Goal: Obtain resource: Obtain resource

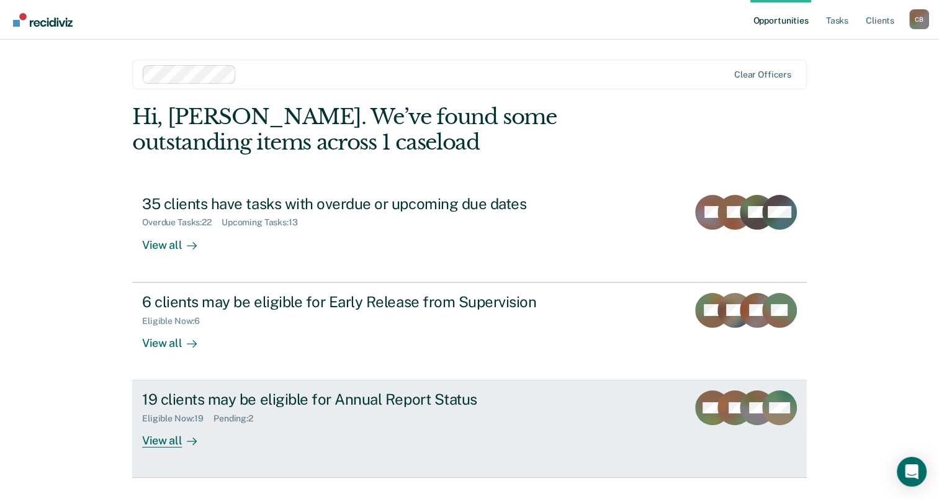
click at [150, 436] on div "View all" at bounding box center [177, 436] width 70 height 24
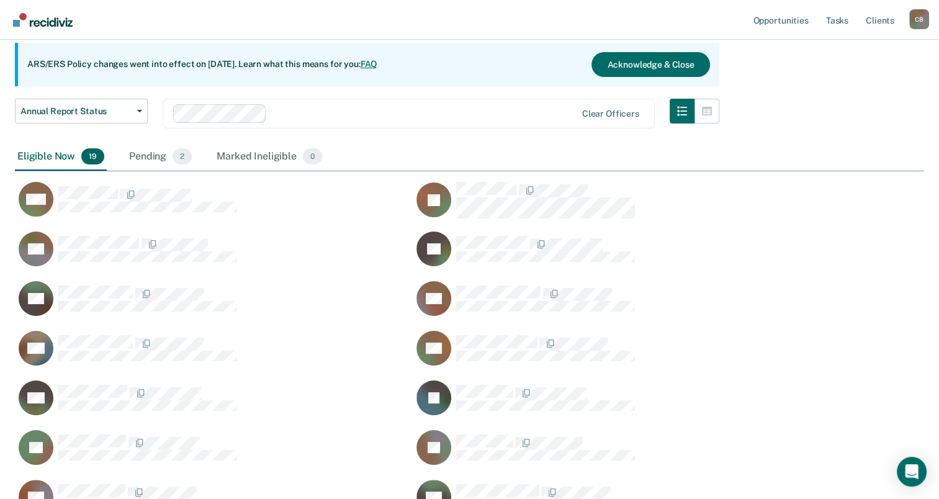
scroll to position [124, 0]
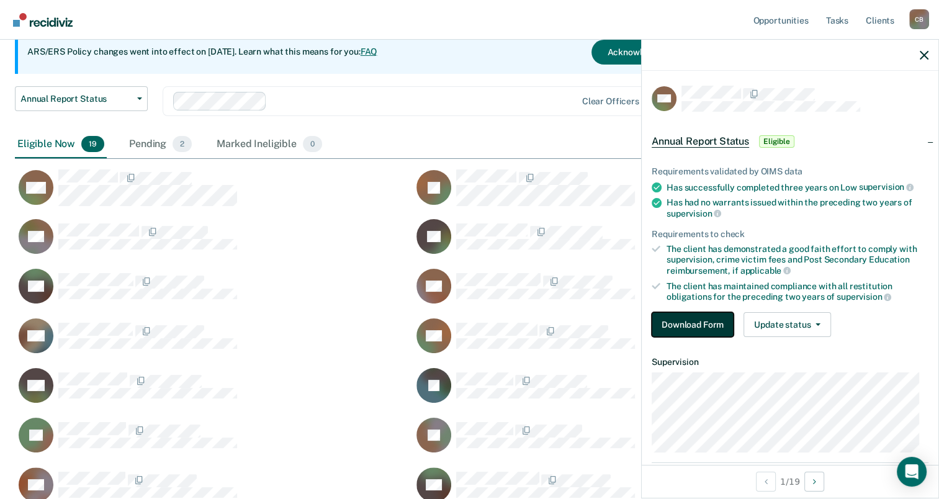
click at [712, 315] on button "Download Form" at bounding box center [693, 324] width 82 height 25
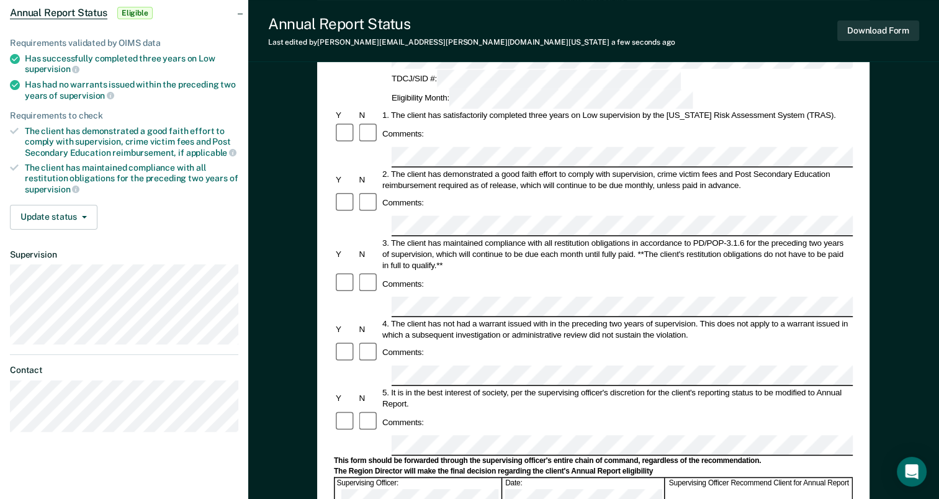
scroll to position [124, 0]
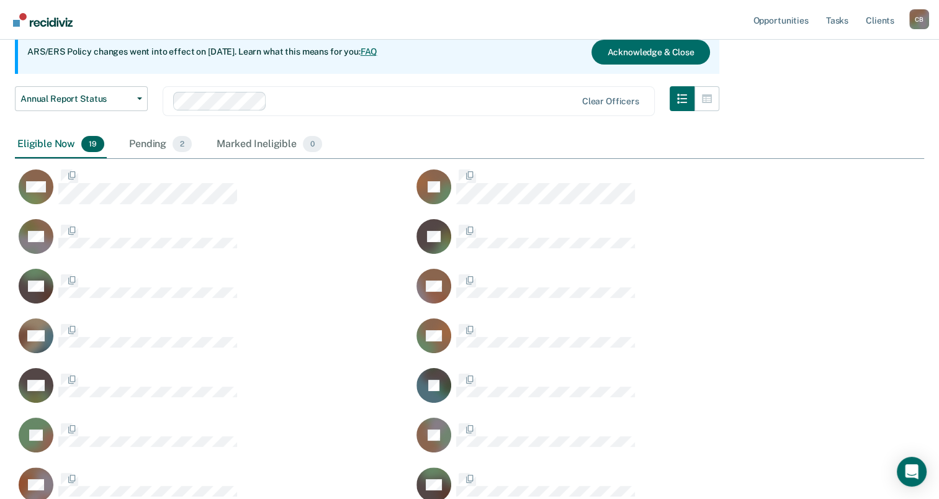
scroll to position [689, 899]
